Goal: Communication & Community: Share content

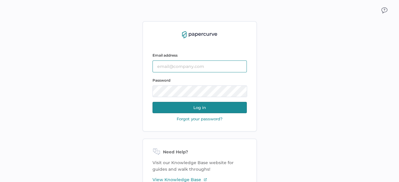
type input "sclement@saolrx.com"
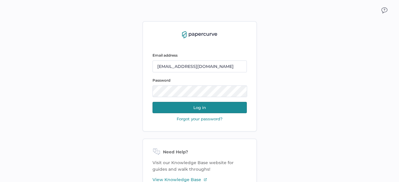
click at [204, 108] on button "Log in" at bounding box center [199, 107] width 94 height 11
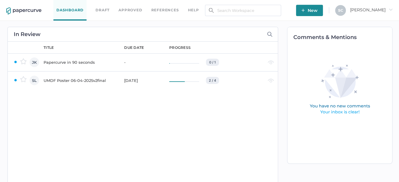
click at [318, 10] on span "New" at bounding box center [309, 10] width 16 height 11
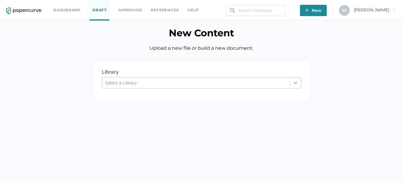
click at [300, 86] on div at bounding box center [295, 83] width 11 height 11
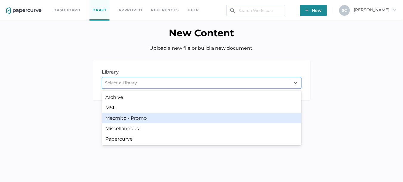
click at [170, 122] on div "Mezmito - Promo" at bounding box center [201, 118] width 199 height 10
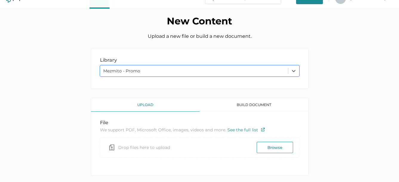
scroll to position [23, 0]
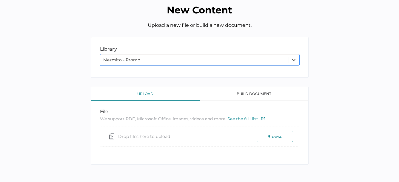
click at [266, 137] on button "Browse" at bounding box center [275, 136] width 36 height 11
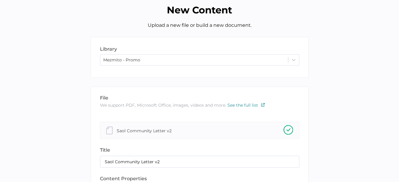
scroll to position [83, 0]
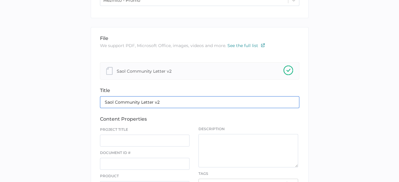
drag, startPoint x: 154, startPoint y: 101, endPoint x: 167, endPoint y: 101, distance: 12.2
click at [167, 101] on input "Saol Community Letter v2" at bounding box center [199, 102] width 199 height 12
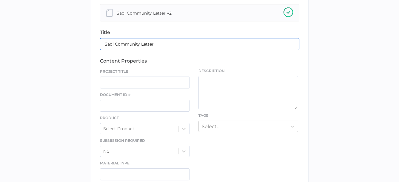
scroll to position [142, 0]
type input "Saol Community Letter"
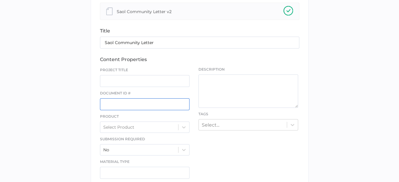
click at [126, 103] on input "text" at bounding box center [145, 104] width 90 height 12
paste input "ST-P207-2006-01"
type input "ST-P207-2006-01"
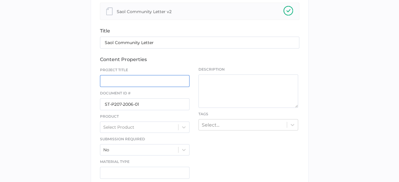
click at [111, 81] on input "text" at bounding box center [145, 81] width 90 height 12
type input "Saol Community Letter"
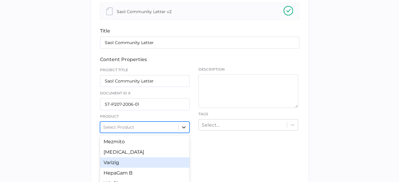
scroll to position [173, 0]
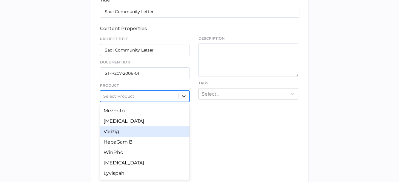
click at [182, 102] on div "option Varizig focused, 3 of 7. 7 results available. Use Up and Down to choose …" at bounding box center [145, 96] width 90 height 11
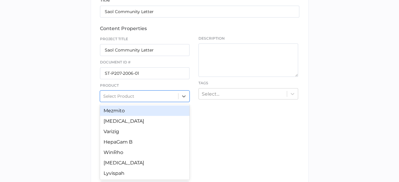
click at [129, 112] on div "Mezmito" at bounding box center [145, 111] width 90 height 10
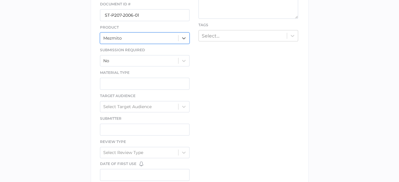
scroll to position [233, 0]
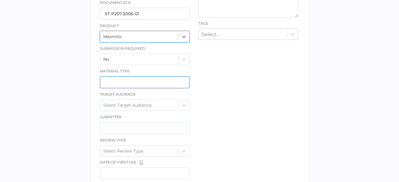
click at [130, 81] on input "text" at bounding box center [145, 82] width 90 height 12
type input "Letter"
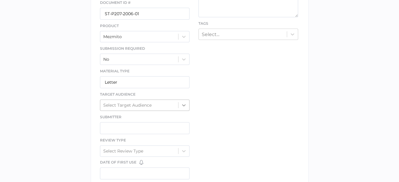
click at [184, 104] on icon at bounding box center [184, 105] width 4 height 2
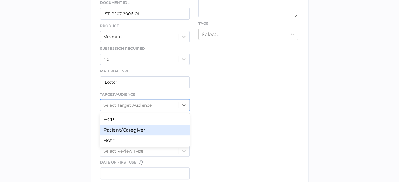
click at [136, 130] on div "Patient/Caregiver" at bounding box center [145, 130] width 90 height 10
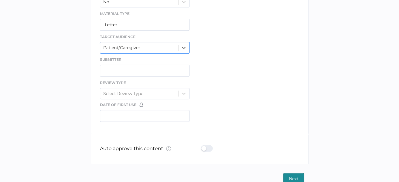
scroll to position [293, 0]
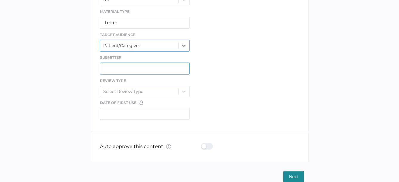
click at [108, 64] on input "text" at bounding box center [145, 69] width 90 height 12
type input "[PERSON_NAME]"
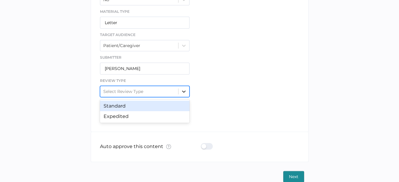
click at [182, 91] on icon at bounding box center [184, 92] width 6 height 6
click at [141, 104] on div "Standard" at bounding box center [145, 106] width 90 height 10
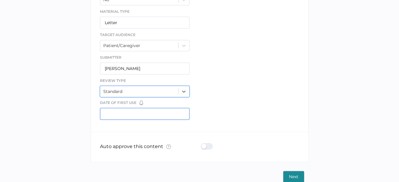
click at [128, 112] on input "text" at bounding box center [145, 114] width 90 height 12
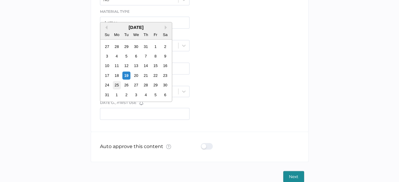
click at [116, 86] on div "25" at bounding box center [116, 85] width 8 height 8
type input "[DATE]"
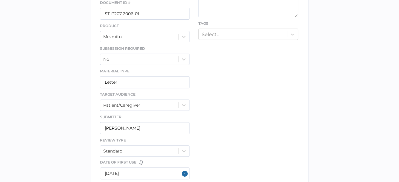
scroll to position [144, 0]
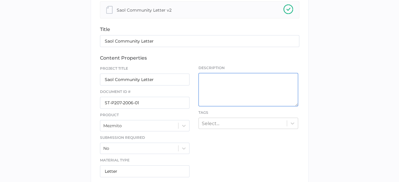
drag, startPoint x: 210, startPoint y: 80, endPoint x: 205, endPoint y: 79, distance: 5.5
click at [209, 80] on textarea at bounding box center [248, 89] width 100 height 33
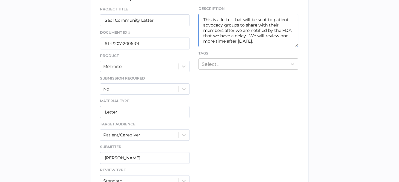
scroll to position [204, 0]
drag, startPoint x: 202, startPoint y: 18, endPoint x: 261, endPoint y: 37, distance: 62.3
click at [261, 37] on textarea "This is a letter that will be sent to patient advocacy groups to share with the…" at bounding box center [248, 29] width 100 height 33
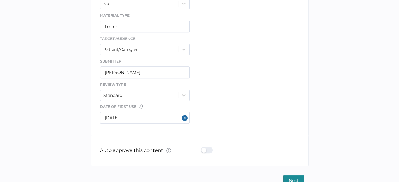
scroll to position [299, 0]
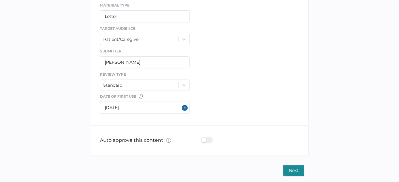
type textarea "This is a letter that will be sent to patient advocacy groups to share with the…"
click at [291, 166] on span "Next" at bounding box center [294, 170] width 10 height 11
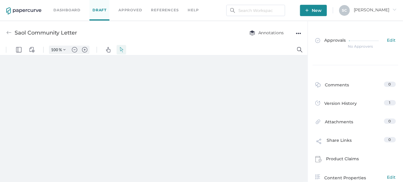
type input "134"
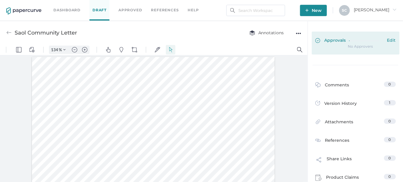
click at [389, 40] on span "Edit" at bounding box center [391, 41] width 9 height 7
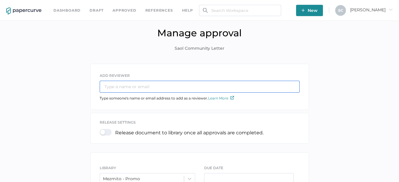
click at [138, 84] on input "text" at bounding box center [200, 87] width 200 height 12
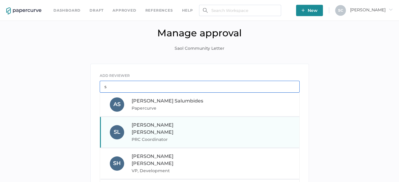
type input "s"
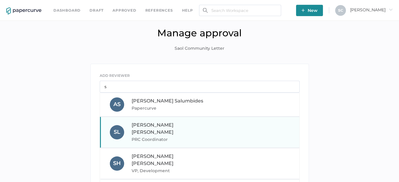
click at [141, 136] on span "PRC Coordinator" at bounding box center [172, 139] width 81 height 7
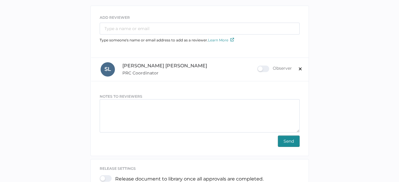
scroll to position [60, 0]
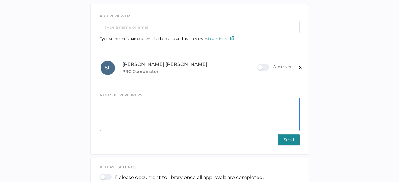
click at [107, 100] on textarea at bounding box center [200, 114] width 200 height 33
paste textarea "This is a letter that will be sent to patient advocacy groups to share with the…"
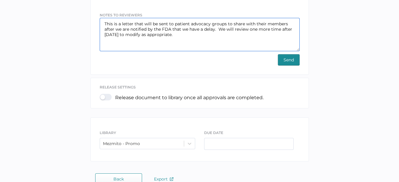
scroll to position [148, 0]
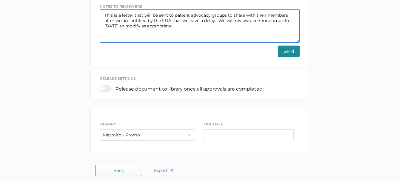
type textarea "This is a letter that will be sent to patient advocacy groups to share with the…"
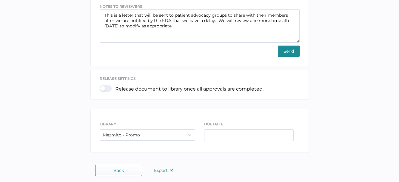
click at [289, 51] on span "Send" at bounding box center [288, 51] width 10 height 11
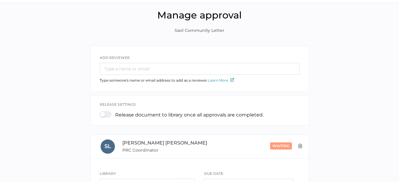
scroll to position [0, 0]
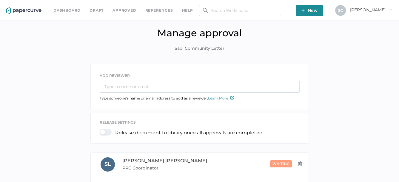
click at [318, 12] on span "New" at bounding box center [309, 10] width 16 height 11
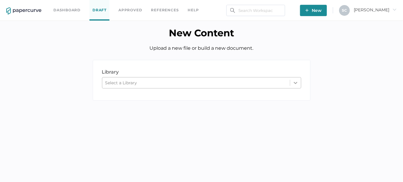
click at [296, 85] on icon at bounding box center [296, 83] width 6 height 6
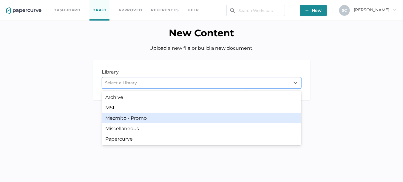
click at [220, 117] on div "Mezmito - Promo" at bounding box center [201, 118] width 199 height 10
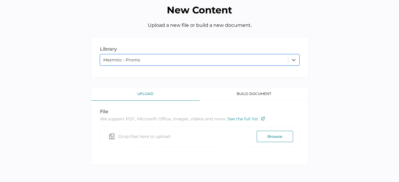
scroll to position [23, 0]
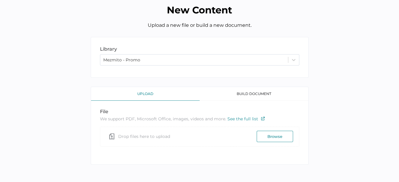
click at [272, 136] on button "Browse" at bounding box center [275, 136] width 36 height 11
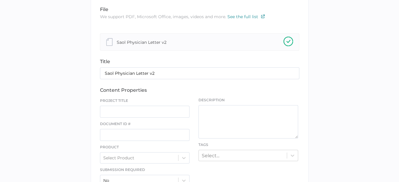
scroll to position [113, 0]
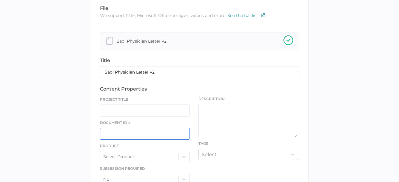
click at [124, 132] on input "text" at bounding box center [145, 134] width 90 height 12
paste input "ST-P207-1001-01"
type input "ST-P207-1001-01"
click at [118, 112] on input "text" at bounding box center [145, 111] width 90 height 12
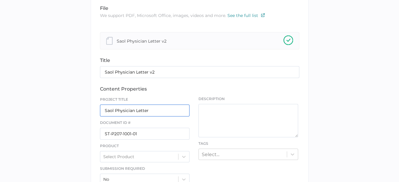
type input "Saol Physician Letter"
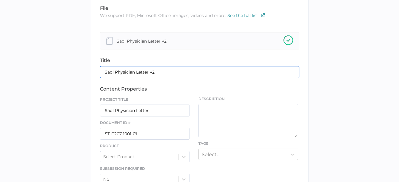
drag, startPoint x: 149, startPoint y: 74, endPoint x: 160, endPoint y: 73, distance: 11.3
click at [160, 73] on input "Saol Physician Letter v2" at bounding box center [199, 72] width 199 height 12
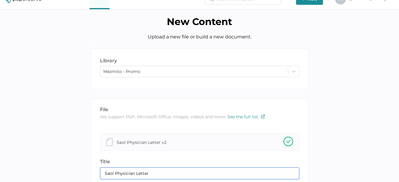
scroll to position [0, 0]
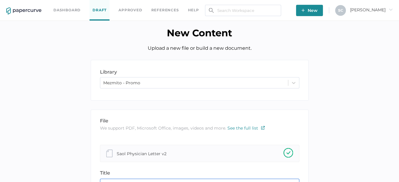
type input "Saol Physician Letter"
click at [70, 9] on link "Dashboard" at bounding box center [66, 10] width 27 height 7
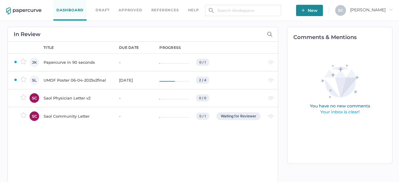
click at [54, 118] on div "Saol Community Letter" at bounding box center [78, 116] width 68 height 7
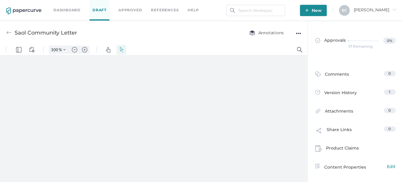
type input "134"
click at [9, 32] on img at bounding box center [8, 32] width 5 height 5
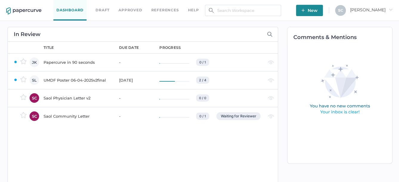
click at [70, 98] on div "Saol Physician Letter v2" at bounding box center [78, 98] width 68 height 7
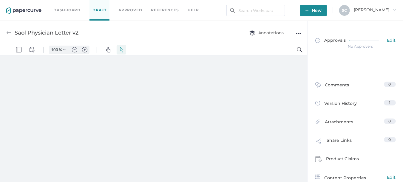
type input "134"
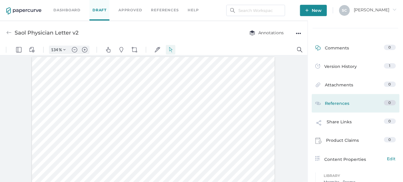
scroll to position [43, 0]
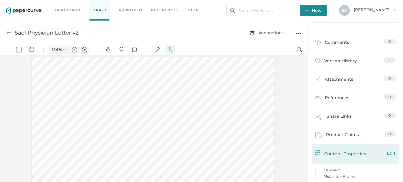
click at [389, 154] on span "Edit" at bounding box center [391, 153] width 9 height 7
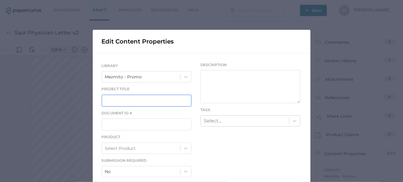
click at [116, 98] on input "text" at bounding box center [147, 101] width 90 height 12
type input "Saol Physician Letter"
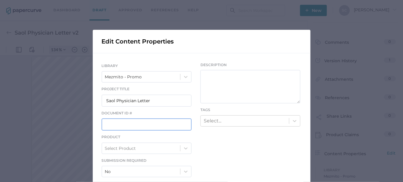
click at [105, 124] on input "text" at bounding box center [147, 125] width 90 height 12
paste input "ST-P207-1001-01"
type input "ST-P207-1001-01"
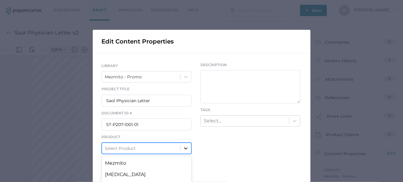
scroll to position [58, 0]
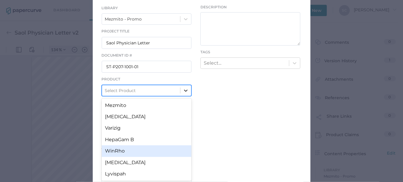
click at [186, 96] on div "option WinRho focused, 5 of 7. 7 results available. Use Up and Down to choose o…" at bounding box center [147, 90] width 90 height 11
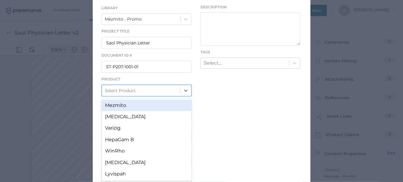
click at [134, 105] on div "Mezmito" at bounding box center [147, 105] width 90 height 11
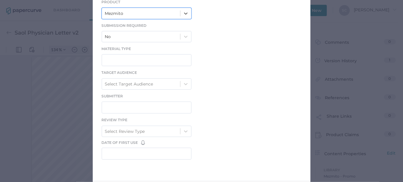
scroll to position [147, 0]
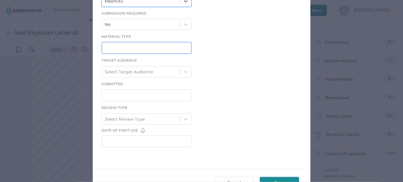
click at [128, 49] on input "text" at bounding box center [147, 48] width 90 height 12
type input "Letter"
click at [184, 69] on icon at bounding box center [186, 72] width 6 height 6
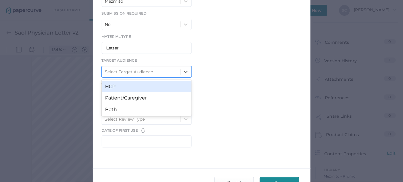
click at [142, 84] on div "HCP" at bounding box center [147, 86] width 90 height 11
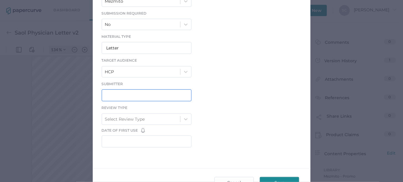
click at [134, 95] on input "text" at bounding box center [147, 96] width 90 height 12
type input "[PERSON_NAME]"
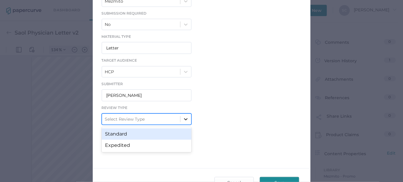
click at [185, 116] on icon at bounding box center [186, 119] width 6 height 6
click at [156, 129] on div "Standard" at bounding box center [147, 134] width 90 height 11
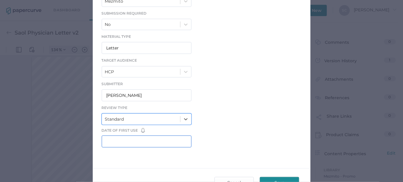
click at [127, 138] on input "text" at bounding box center [147, 142] width 90 height 12
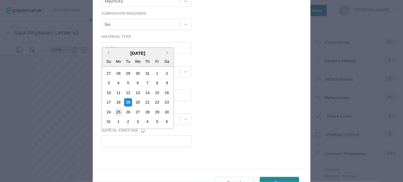
click at [118, 113] on div "25" at bounding box center [118, 112] width 8 height 8
type input "[DATE]"
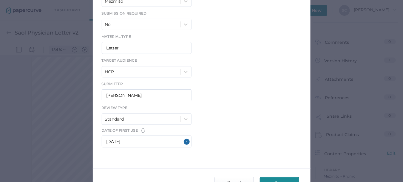
scroll to position [0, 0]
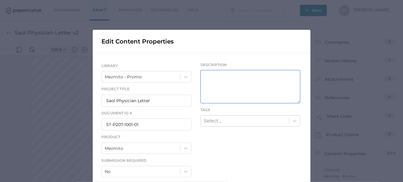
click at [207, 78] on textarea at bounding box center [251, 86] width 100 height 33
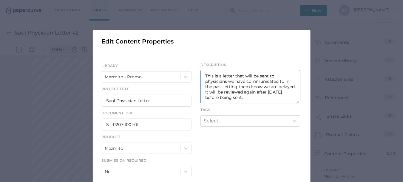
drag, startPoint x: 201, startPoint y: 75, endPoint x: 251, endPoint y: 94, distance: 53.4
click at [251, 94] on textarea "This is a letter that will be sent to physicians we have communicated to in the…" at bounding box center [251, 86] width 100 height 33
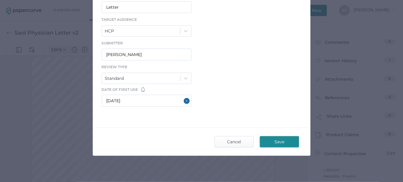
scroll to position [189, 0]
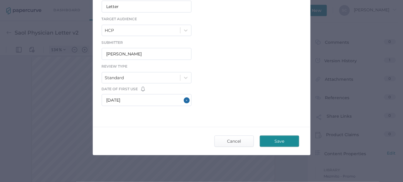
type textarea "This is a letter that will be sent to physicians we have communicated to in the…"
click at [274, 141] on span "Save" at bounding box center [280, 141] width 28 height 11
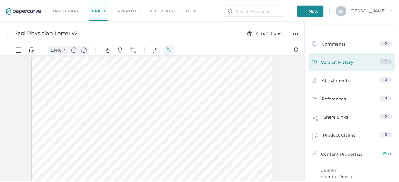
scroll to position [0, 0]
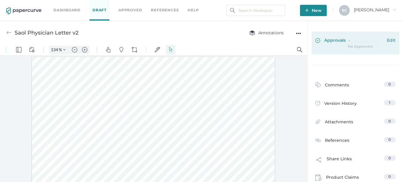
click at [391, 40] on span "Edit" at bounding box center [391, 41] width 9 height 7
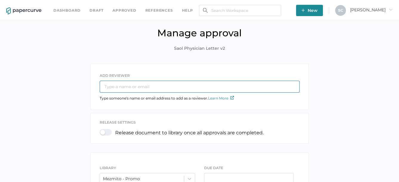
click at [126, 87] on input "text" at bounding box center [200, 87] width 200 height 12
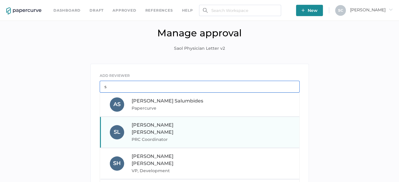
type input "s"
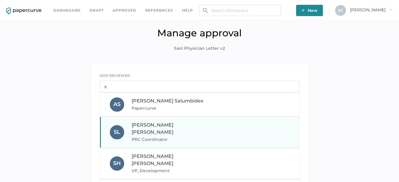
click at [139, 136] on span "PRC Coordinator" at bounding box center [172, 139] width 81 height 7
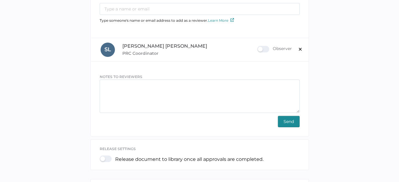
scroll to position [90, 0]
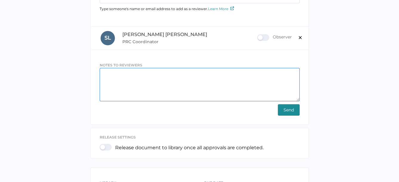
click at [140, 77] on textarea at bounding box center [200, 84] width 200 height 33
paste textarea "This is a letter that will be sent to physicians we have communicated to in the…"
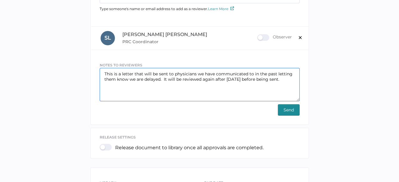
type textarea "This is a letter that will be sent to physicians we have communicated to in the…"
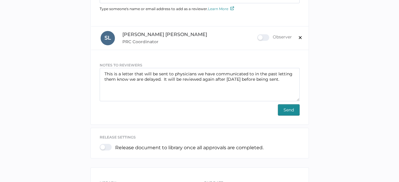
click at [291, 106] on span "Send" at bounding box center [288, 110] width 10 height 11
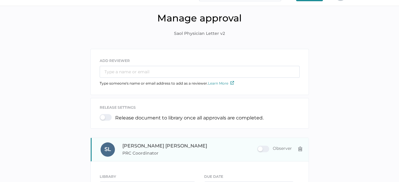
scroll to position [0, 0]
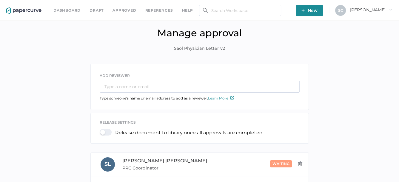
click at [67, 9] on link "Dashboard" at bounding box center [66, 10] width 27 height 7
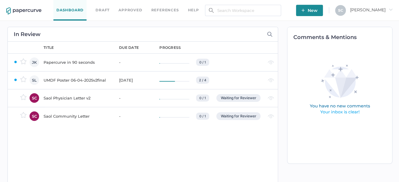
click at [318, 8] on span "New" at bounding box center [309, 10] width 16 height 11
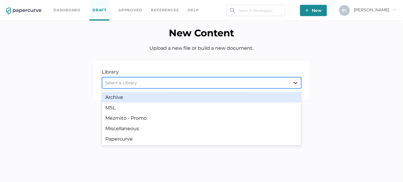
click at [296, 83] on icon at bounding box center [296, 83] width 4 height 2
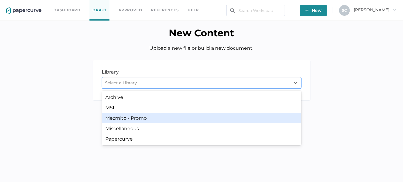
click at [203, 121] on div "Mezmito - Promo" at bounding box center [201, 118] width 199 height 10
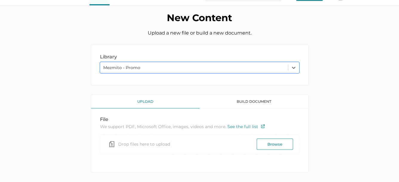
scroll to position [23, 0]
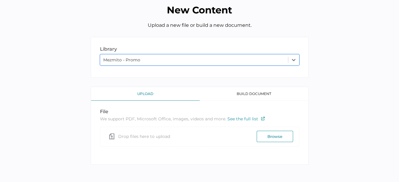
click at [271, 136] on button "Browse" at bounding box center [275, 136] width 36 height 11
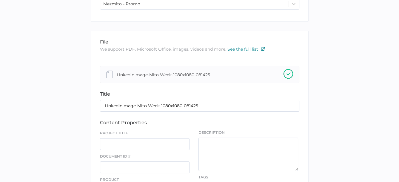
scroll to position [83, 0]
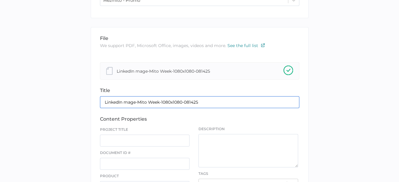
drag, startPoint x: 124, startPoint y: 103, endPoint x: 258, endPoint y: 106, distance: 134.6
click at [258, 106] on input "LinkedIn mage-Mito Week-1080x1080-081425" at bounding box center [199, 102] width 199 height 12
type input "LinkedIn Image for Mito Week"
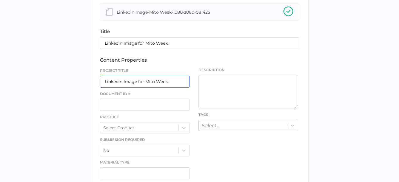
scroll to position [142, 0]
type input "LinkedIn Image for Mito Week"
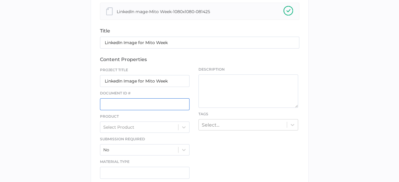
click at [137, 102] on input "text" at bounding box center [145, 104] width 90 height 12
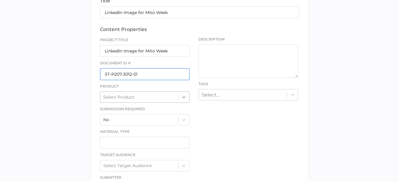
type input "ST-P207-3012-01"
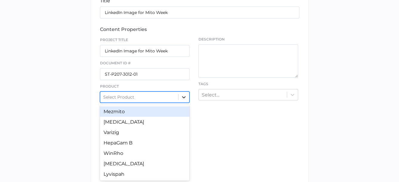
scroll to position [175, 0]
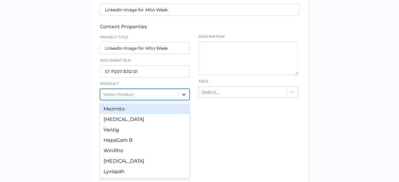
click at [183, 100] on div at bounding box center [183, 94] width 11 height 11
click at [133, 113] on div "Mezmito" at bounding box center [145, 109] width 90 height 10
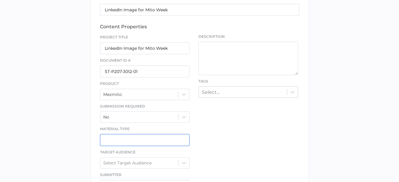
click at [131, 138] on input "text" at bounding box center [145, 140] width 90 height 12
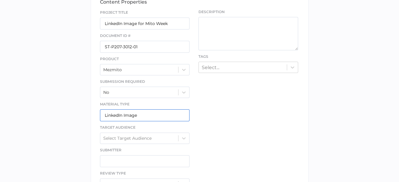
scroll to position [235, 0]
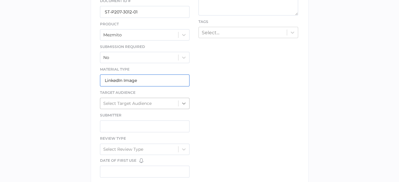
type input "LinkedIn Image"
click at [182, 104] on icon at bounding box center [184, 104] width 6 height 6
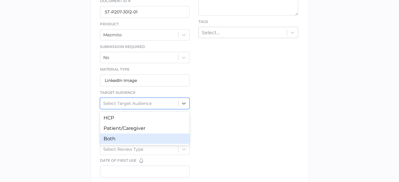
click at [141, 138] on div "Both" at bounding box center [145, 139] width 90 height 10
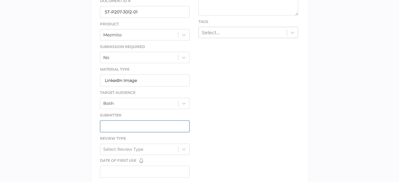
click at [116, 126] on input "text" at bounding box center [145, 127] width 90 height 12
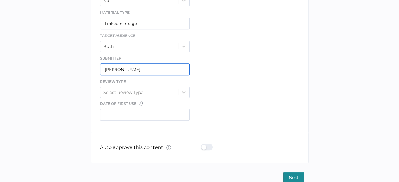
scroll to position [295, 0]
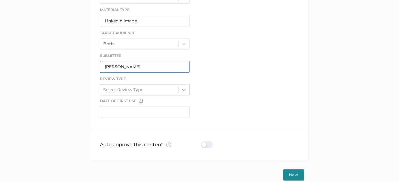
type input "[PERSON_NAME]"
click at [181, 89] on icon at bounding box center [184, 90] width 6 height 6
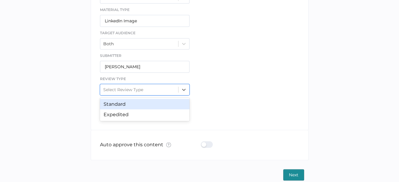
click at [141, 106] on div "Standard" at bounding box center [145, 104] width 90 height 10
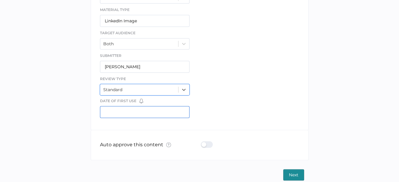
click at [153, 112] on input "text" at bounding box center [145, 112] width 90 height 12
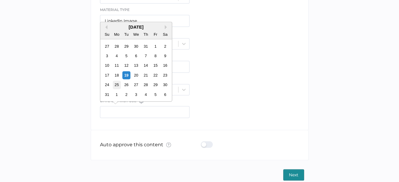
click at [116, 87] on div "25" at bounding box center [116, 85] width 8 height 8
type input "[DATE]"
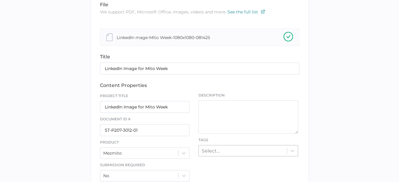
scroll to position [145, 0]
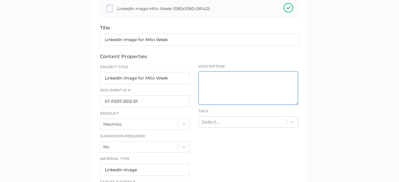
click at [208, 77] on textarea at bounding box center [248, 88] width 100 height 33
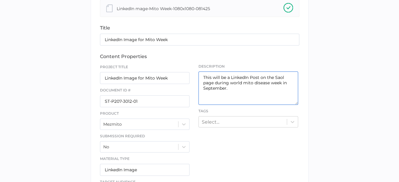
drag, startPoint x: 203, startPoint y: 79, endPoint x: 232, endPoint y: 88, distance: 30.6
click at [232, 88] on textarea "This will be a LinkedIn Post on the Saol page during world mito disease week in…" at bounding box center [248, 88] width 100 height 33
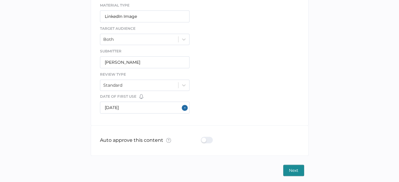
scroll to position [301, 0]
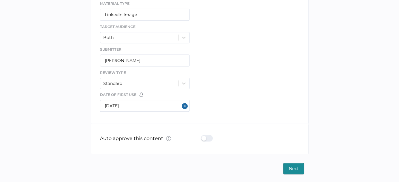
type textarea "This will be a LinkedIn Post on the Saol page during world mito disease week in…"
click at [292, 168] on span "Next" at bounding box center [294, 169] width 10 height 11
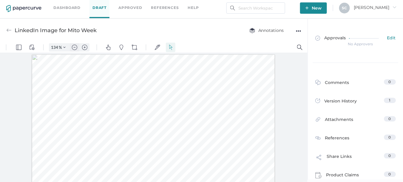
click at [74, 48] on img "Zoom out" at bounding box center [74, 46] width 5 height 5
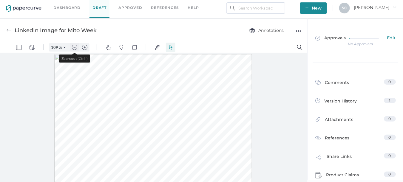
click at [74, 48] on img "Zoom out" at bounding box center [74, 46] width 5 height 5
type input "84"
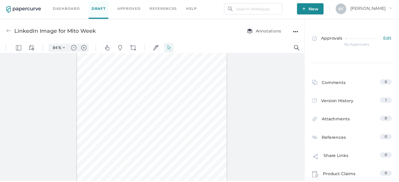
scroll to position [24, 0]
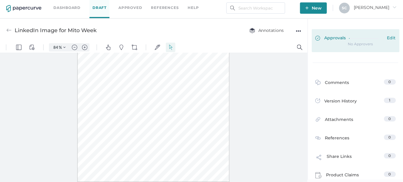
click at [388, 38] on span "Edit" at bounding box center [391, 38] width 9 height 7
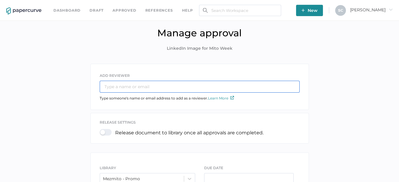
click at [114, 85] on input "text" at bounding box center [200, 87] width 200 height 12
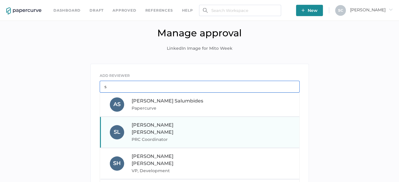
type input "s"
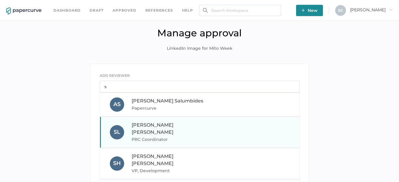
click at [144, 126] on span "Sandy Lee" at bounding box center [153, 128] width 42 height 13
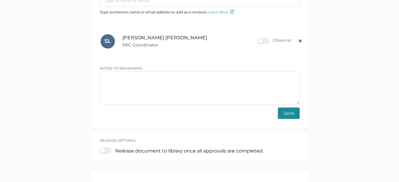
scroll to position [90, 0]
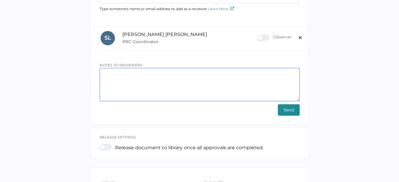
click at [114, 75] on textarea at bounding box center [200, 84] width 200 height 33
paste textarea "This will be a LinkedIn Post on the Saol page during world mito disease week in…"
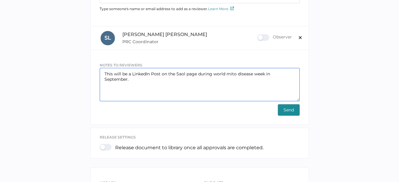
type textarea "This will be a LinkedIn Post on the Saol page during world mito disease week in…"
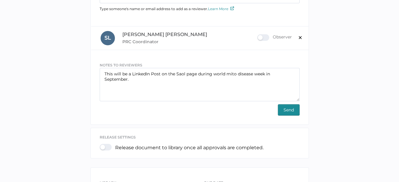
click at [289, 107] on span "Send" at bounding box center [288, 110] width 10 height 11
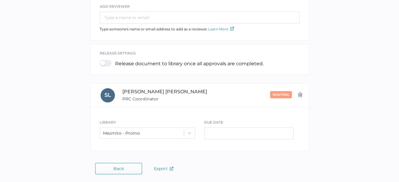
scroll to position [0, 0]
